Goal: Task Accomplishment & Management: Manage account settings

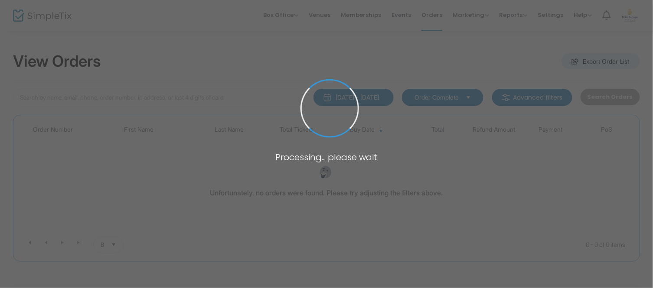
type input "[PERSON_NAME]"
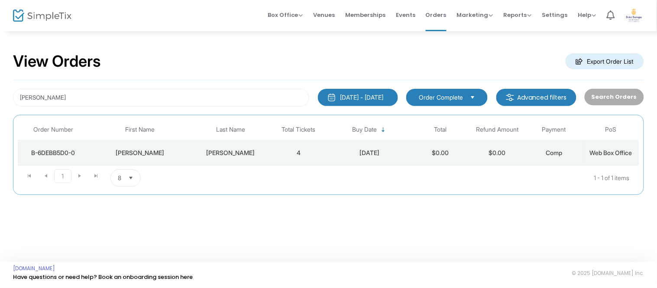
click at [266, 159] on td "[PERSON_NAME]" at bounding box center [230, 153] width 79 height 26
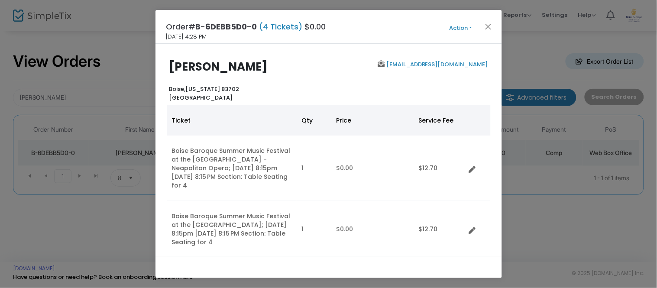
click at [448, 29] on button "Action" at bounding box center [461, 28] width 52 height 10
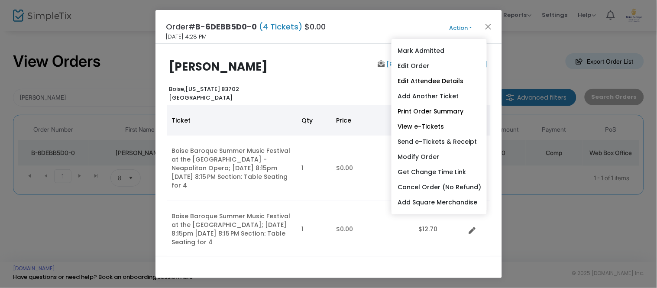
click at [343, 75] on div "[EMAIL_ADDRESS][DOMAIN_NAME]" at bounding box center [411, 81] width 164 height 42
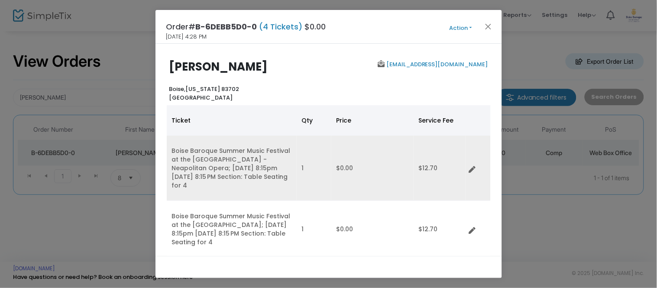
click at [470, 173] on td "Data table" at bounding box center [478, 168] width 25 height 65
click at [471, 170] on icon "Data table" at bounding box center [472, 169] width 7 height 7
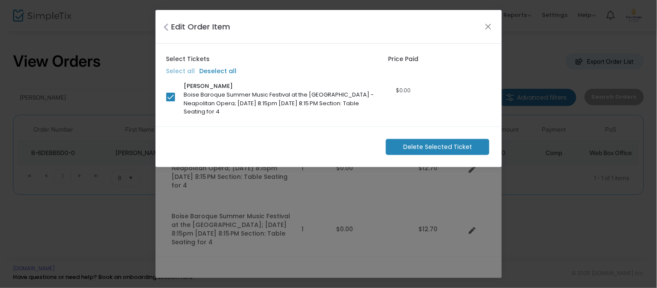
click at [488, 20] on div "Edit Order Item" at bounding box center [329, 27] width 347 height 34
click at [482, 31] on div "Edit Order Item" at bounding box center [329, 27] width 347 height 34
click at [486, 28] on button "Close" at bounding box center [488, 26] width 11 height 11
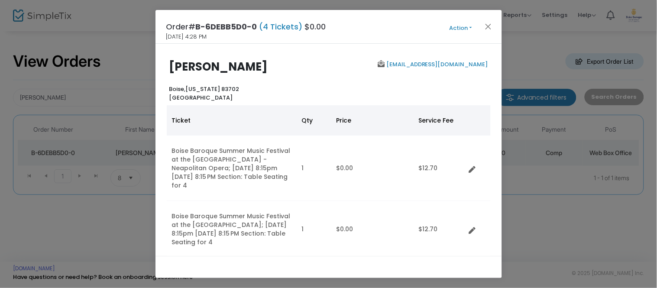
scroll to position [92, 0]
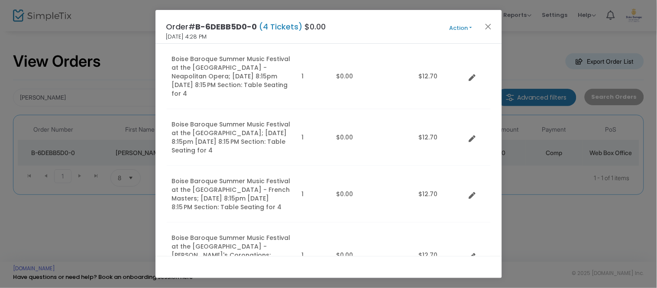
click at [534, 36] on ngb-modal-window "Order# B-6DEBB5D0-0 (4 Tickets) $0.00 [DATE] 4:28 PM Action Mark Admitted Edit …" at bounding box center [328, 144] width 657 height 288
click at [460, 23] on span "Action Mark Admitted Edit Order Edit Attendee Details Add Another Ticket Print …" at bounding box center [477, 27] width 50 height 10
click at [463, 30] on button "Action" at bounding box center [461, 28] width 52 height 10
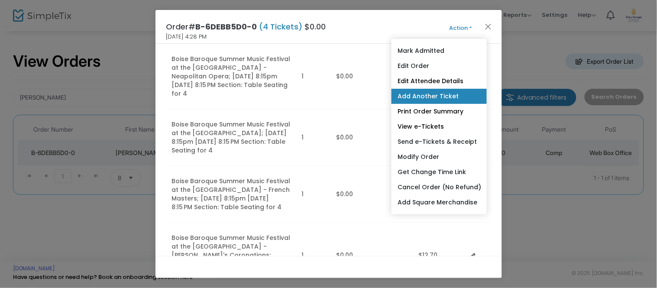
click at [430, 98] on link "Add Another Ticket" at bounding box center [439, 96] width 95 height 15
